Goal: Obtain resource: Obtain resource

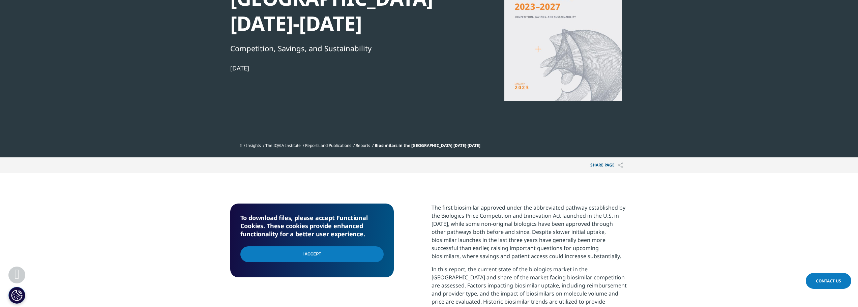
scroll to position [135, 0]
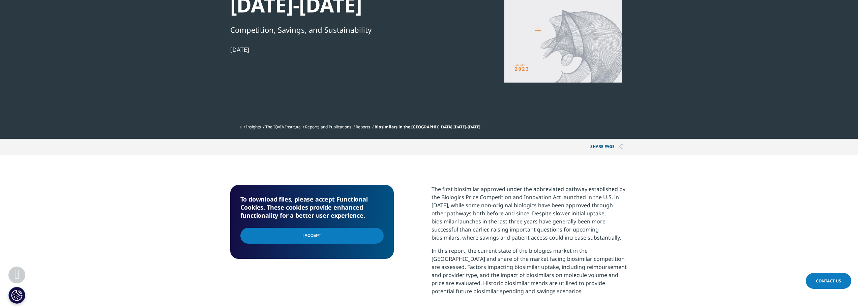
click at [323, 240] on input "I Accept" at bounding box center [311, 236] width 143 height 16
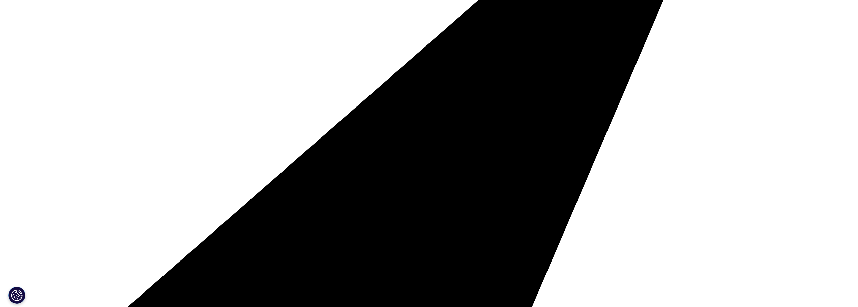
scroll to position [270, 0]
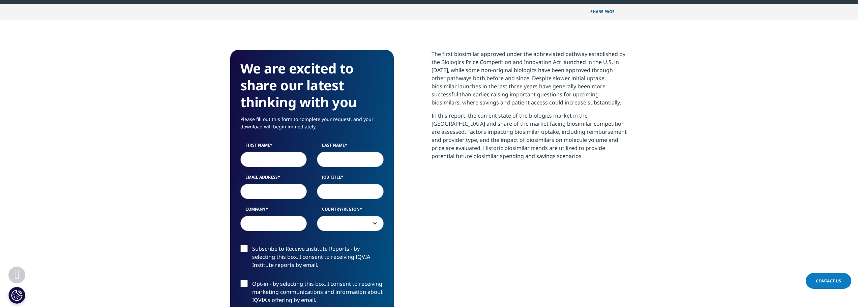
type input "NORBERTO"
type input "VILLARRASA JUSTICIA"
type input "norbertovillarrasa@gmail.com"
select select "Spain"
click at [348, 192] on input "Job Title" at bounding box center [350, 192] width 67 height 16
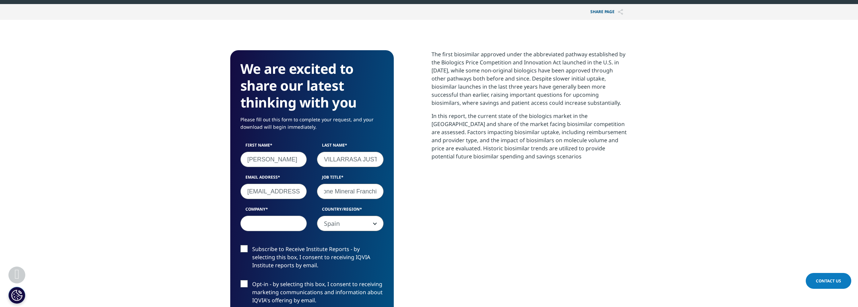
scroll to position [0, 34]
type input "Head of Bone Mineral Franchise"
type input "Kyowa Kirin"
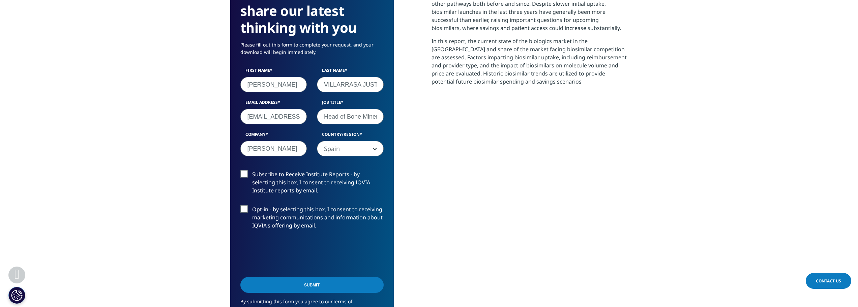
scroll to position [371, 0]
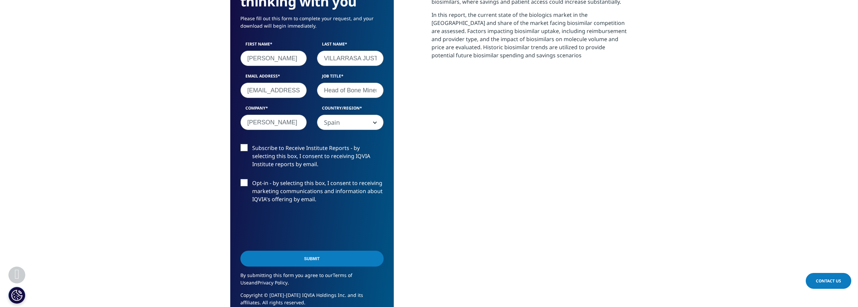
click at [243, 147] on label "Subscribe to Receive Institute Reports - by selecting this box, I consent to re…" at bounding box center [311, 158] width 143 height 28
click at [252, 144] on input "Subscribe to Receive Institute Reports - by selecting this box, I consent to re…" at bounding box center [252, 144] width 0 height 0
click at [244, 182] on label "Opt-in - by selecting this box, I consent to receiving marketing communications…" at bounding box center [311, 193] width 143 height 28
click at [252, 179] on input "Opt-in - by selecting this box, I consent to receiving marketing communications…" at bounding box center [252, 179] width 0 height 0
click at [243, 183] on label "Opt-in - by selecting this box, I consent to receiving marketing communications…" at bounding box center [311, 193] width 143 height 28
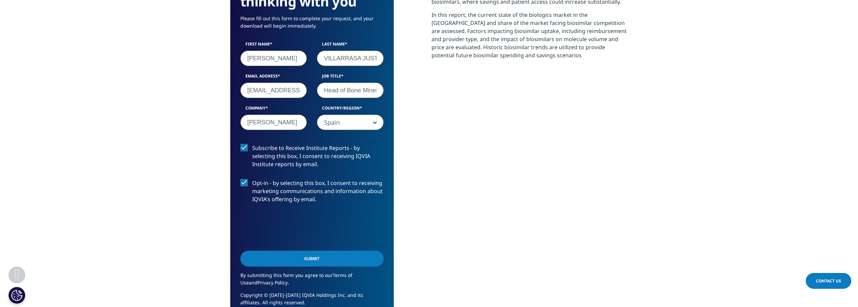
click at [252, 179] on input "Opt-in - by selecting this box, I consent to receiving marketing communications…" at bounding box center [252, 179] width 0 height 0
click at [320, 259] on input "Submit" at bounding box center [311, 259] width 143 height 16
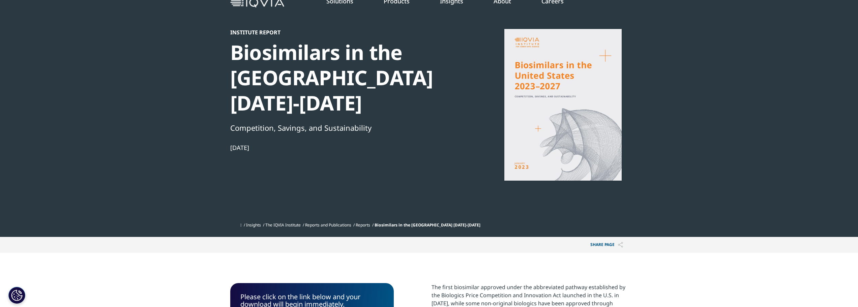
scroll to position [0, 0]
